Goal: Find specific page/section: Locate a particular part of the current website

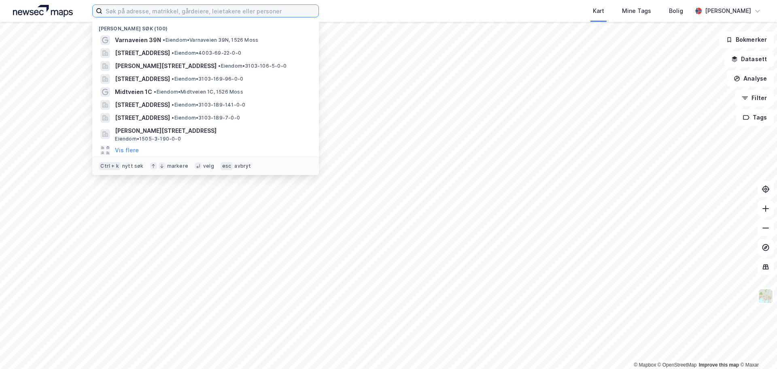
click at [216, 12] on input at bounding box center [210, 11] width 216 height 12
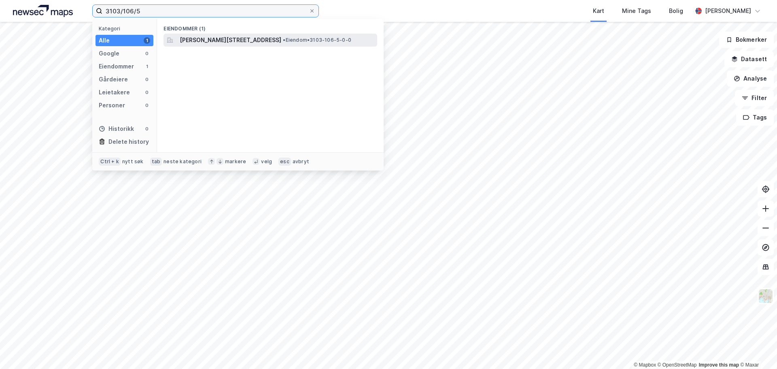
type input "3103/106/5"
click at [213, 41] on span "[PERSON_NAME][STREET_ADDRESS]" at bounding box center [231, 40] width 102 height 10
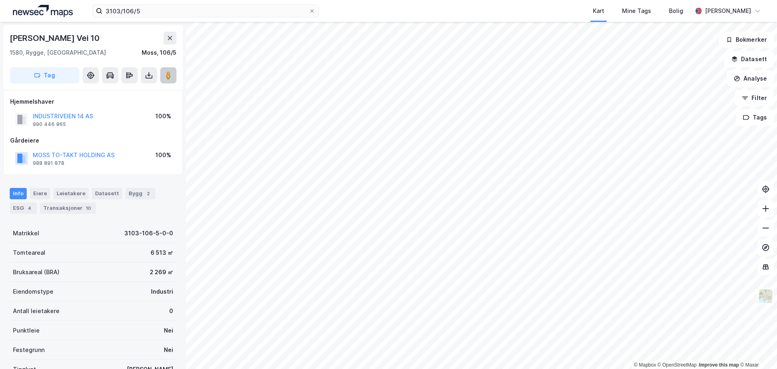
click at [164, 76] on button at bounding box center [168, 75] width 16 height 16
click at [172, 74] on icon at bounding box center [168, 75] width 8 height 8
